Goal: Task Accomplishment & Management: Use online tool/utility

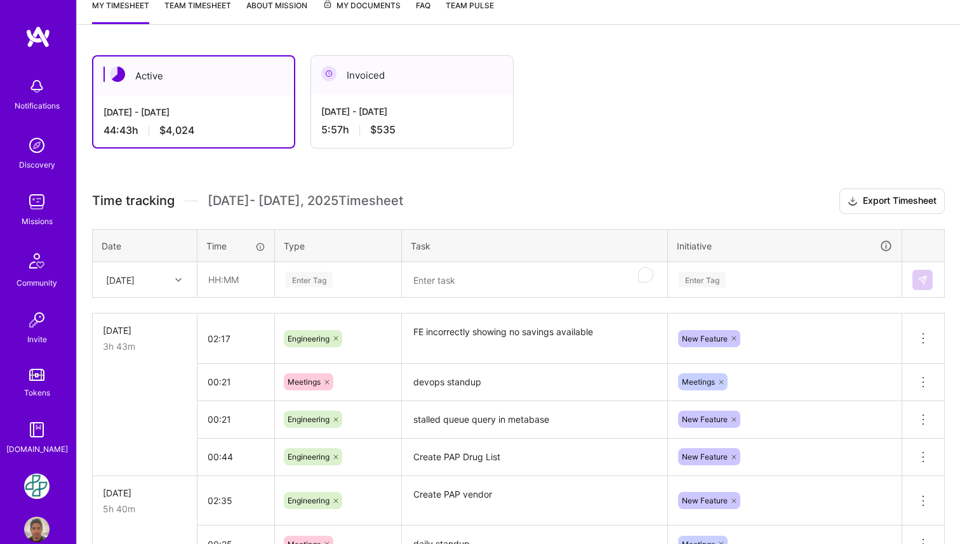
scroll to position [179, 0]
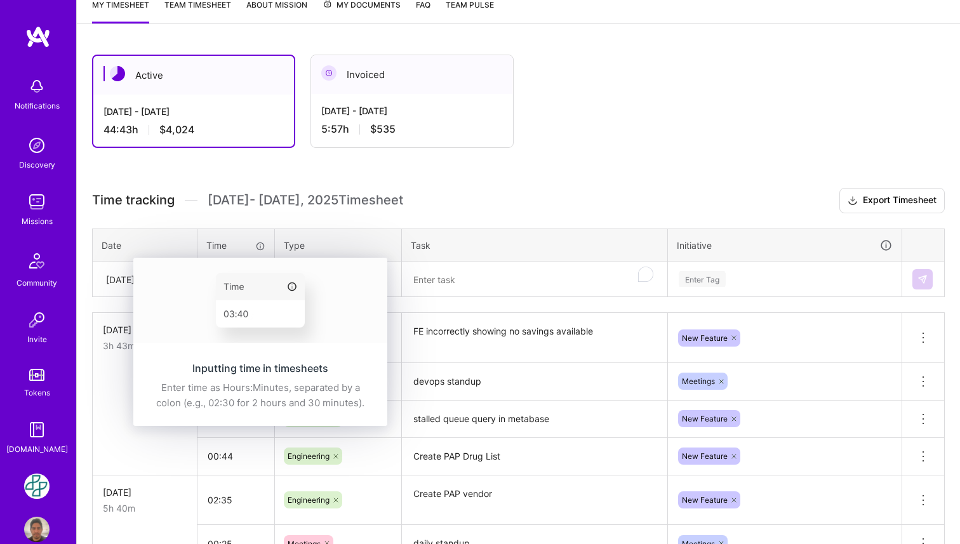
click at [224, 346] on div "Inputting time in timesheets Enter time as Hours:Minutes, separated by a colon …" at bounding box center [260, 386] width 254 height 80
click at [134, 280] on img at bounding box center [260, 300] width 254 height 85
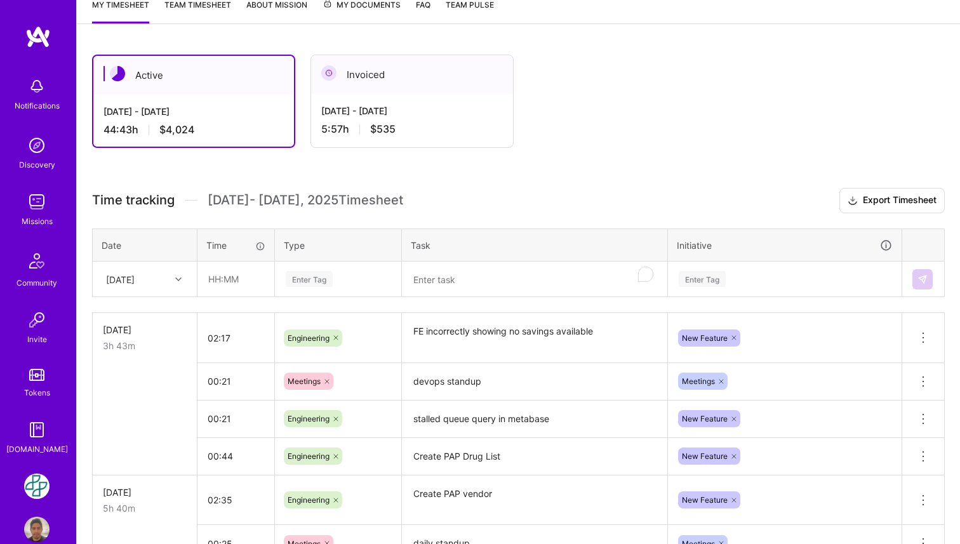
click at [107, 281] on div "[DATE]" at bounding box center [120, 278] width 29 height 13
click at [234, 271] on input "text" at bounding box center [236, 279] width 76 height 34
type input "01:17"
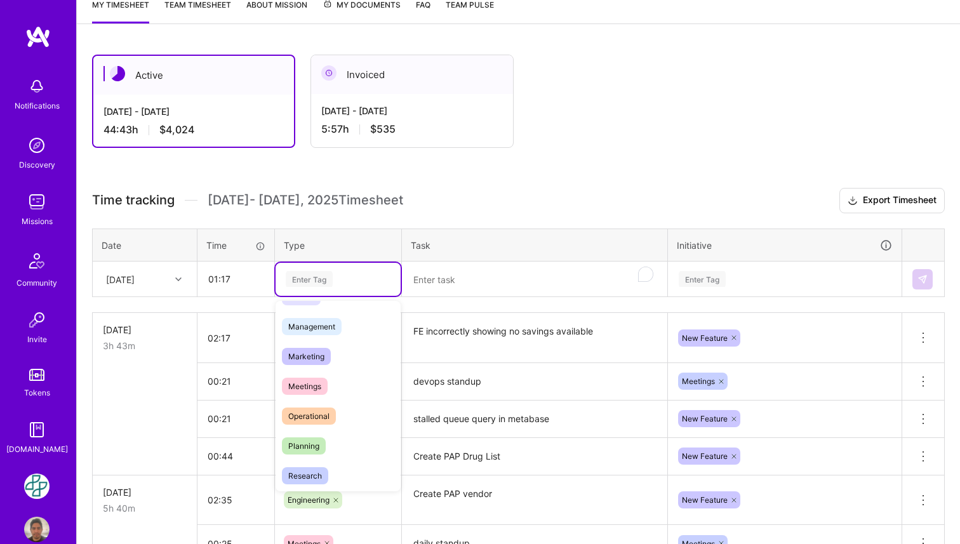
scroll to position [150, 0]
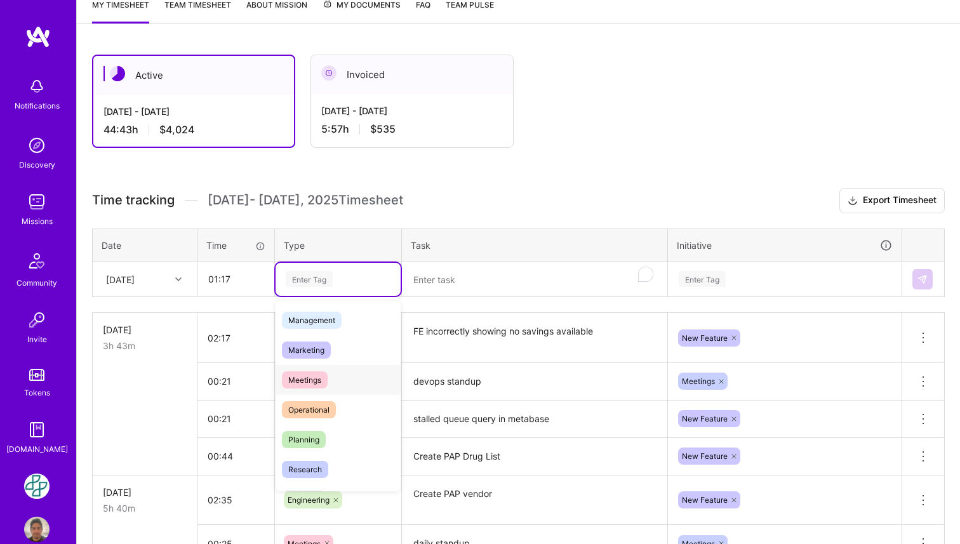
click at [347, 379] on div "Meetings" at bounding box center [338, 380] width 125 height 30
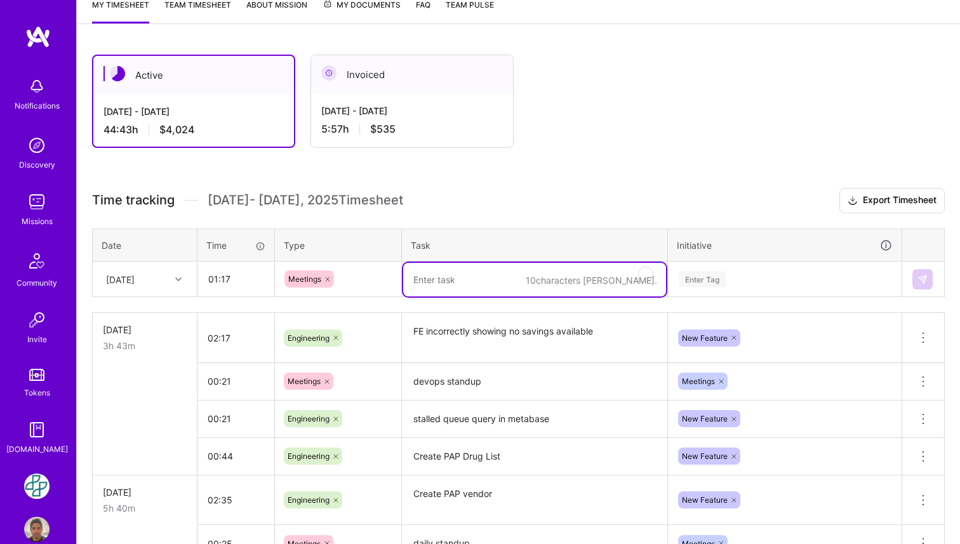
click at [460, 281] on textarea "To enrich screen reader interactions, please activate Accessibility in Grammarl…" at bounding box center [534, 280] width 263 height 34
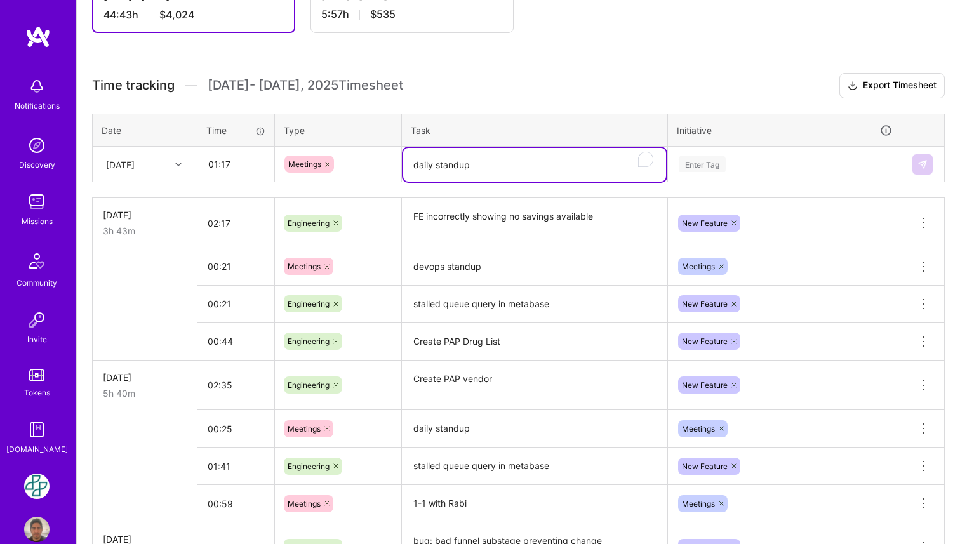
scroll to position [326, 0]
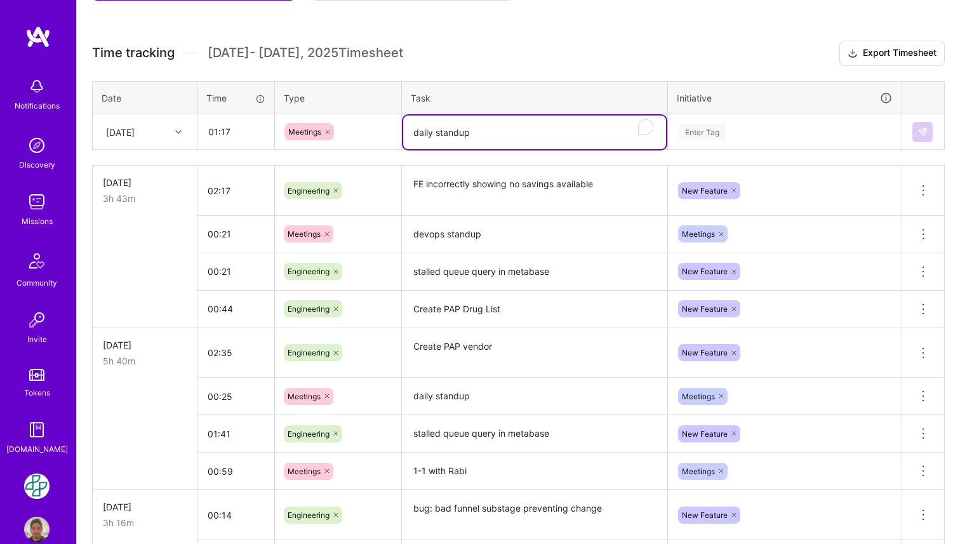
type textarea "daily standup"
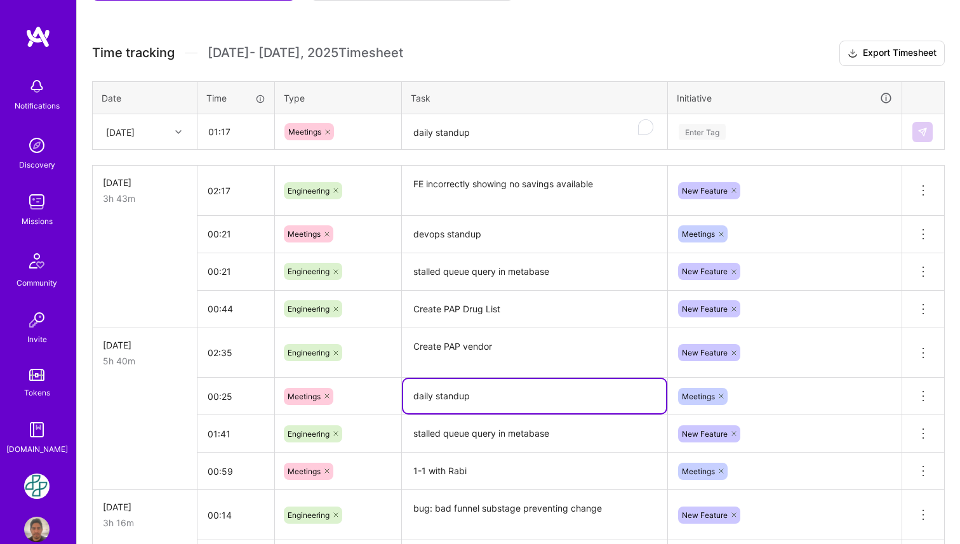
click at [443, 392] on textarea "daily standup" at bounding box center [534, 396] width 263 height 34
click at [485, 132] on textarea "daily standup" at bounding box center [534, 133] width 263 height 34
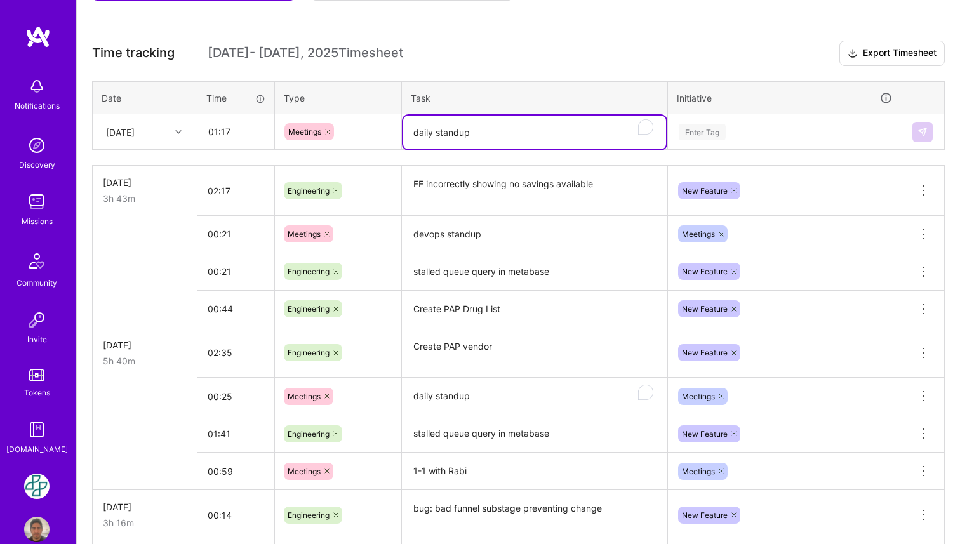
click at [485, 132] on textarea "daily standup" at bounding box center [534, 133] width 263 height 34
click at [718, 127] on div "Enter Tag" at bounding box center [702, 132] width 47 height 20
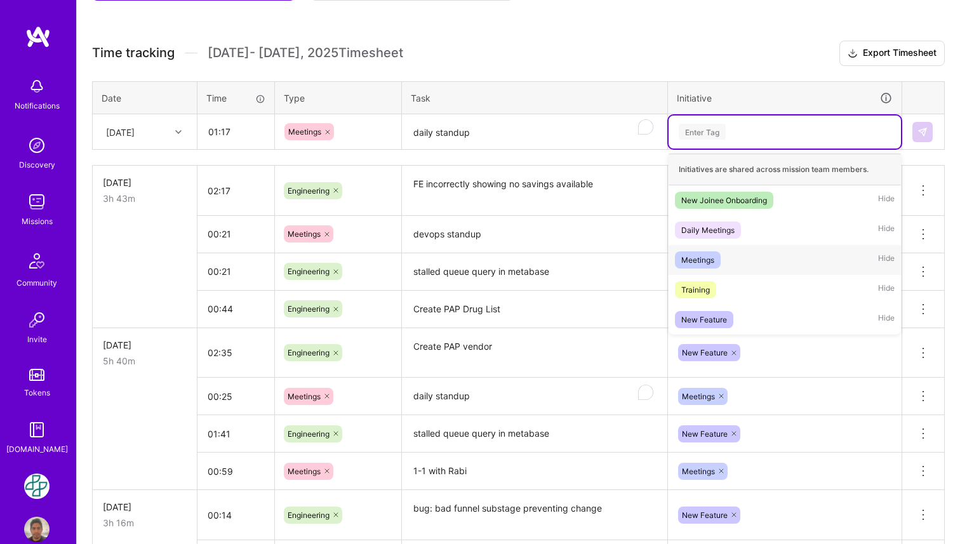
click at [728, 252] on div "Meetings Hide" at bounding box center [785, 260] width 232 height 30
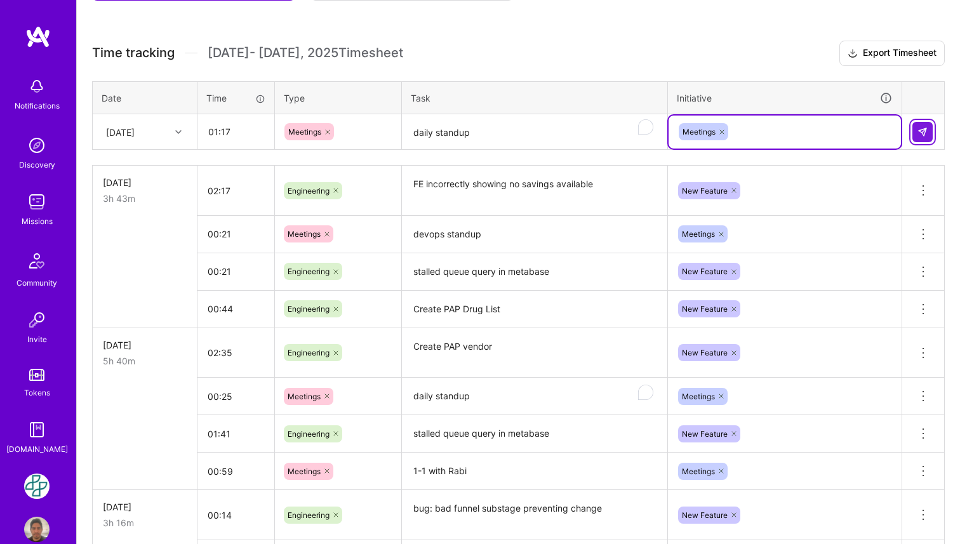
click at [923, 136] on img at bounding box center [923, 132] width 10 height 10
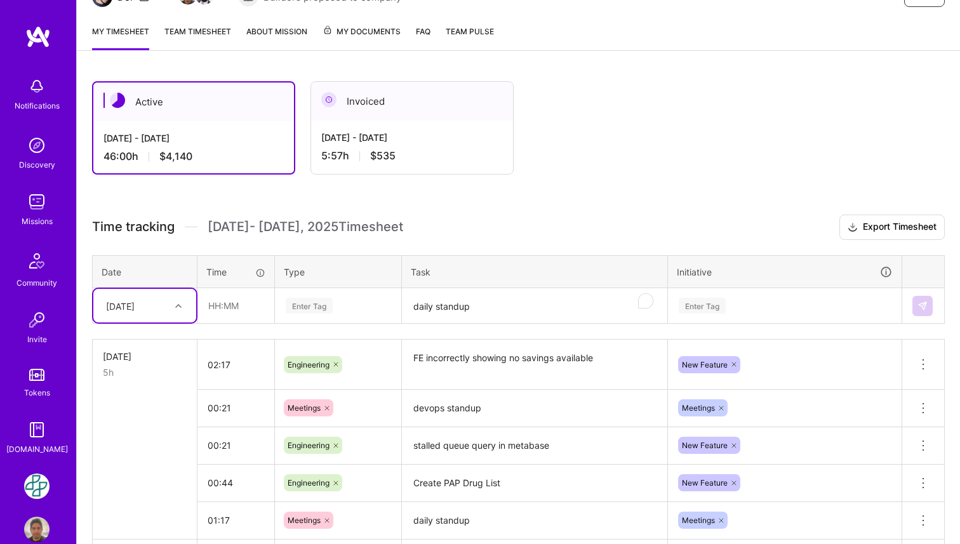
scroll to position [0, 0]
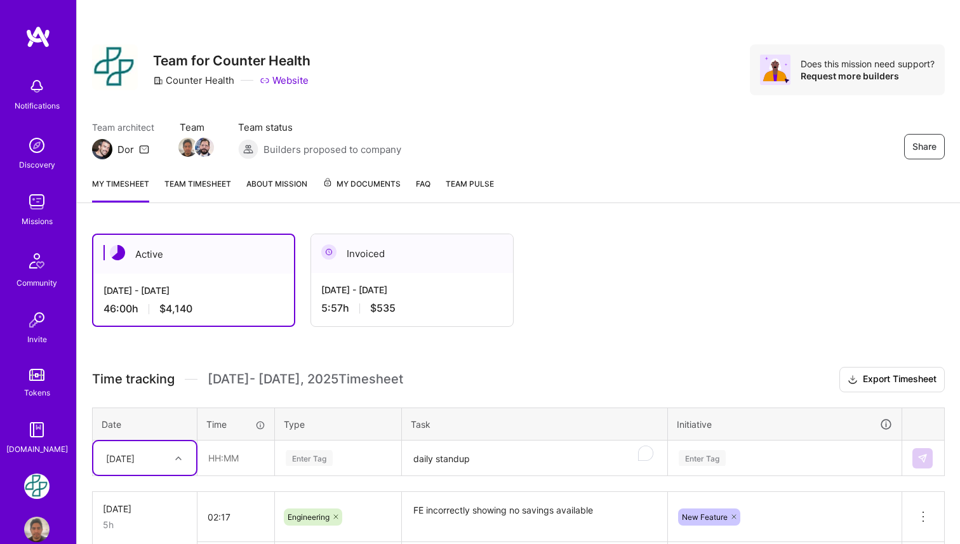
click at [549, 235] on div "Active [DATE] - [DATE] 46:00 h $4,140 Invoiced [DATE] - [DATE] 5:57 h $535" at bounding box center [500, 280] width 816 height 93
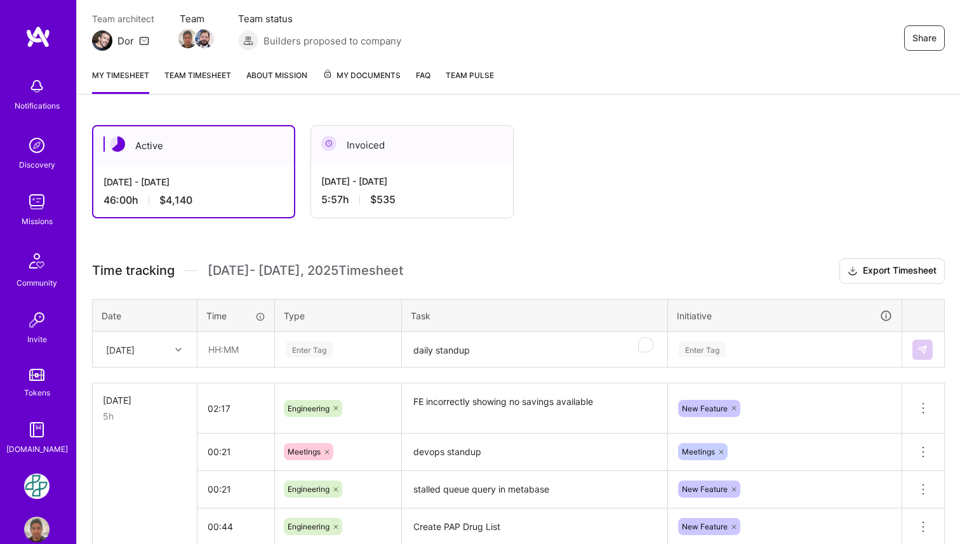
scroll to position [110, 0]
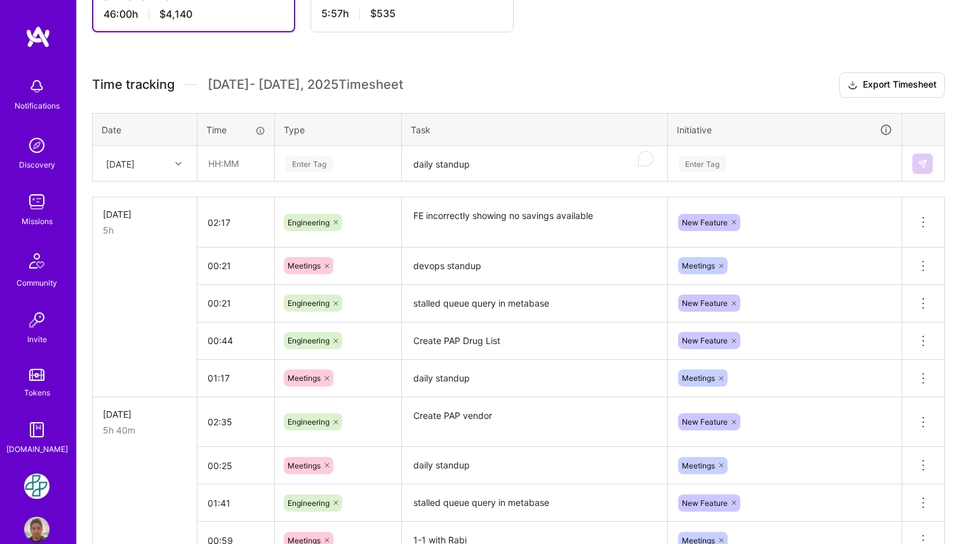
scroll to position [0, 0]
